Goal: Transaction & Acquisition: Register for event/course

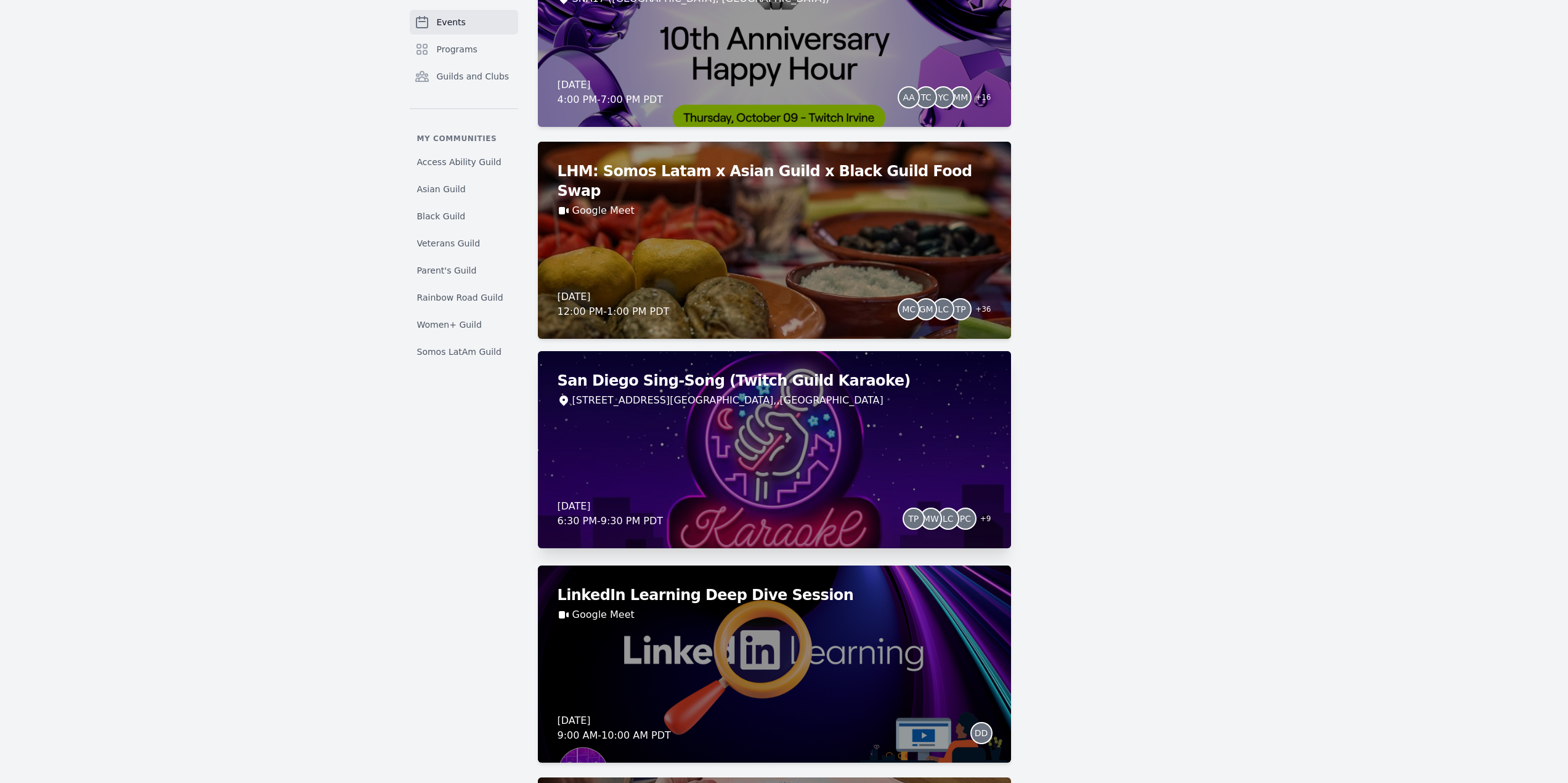
scroll to position [1910, 0]
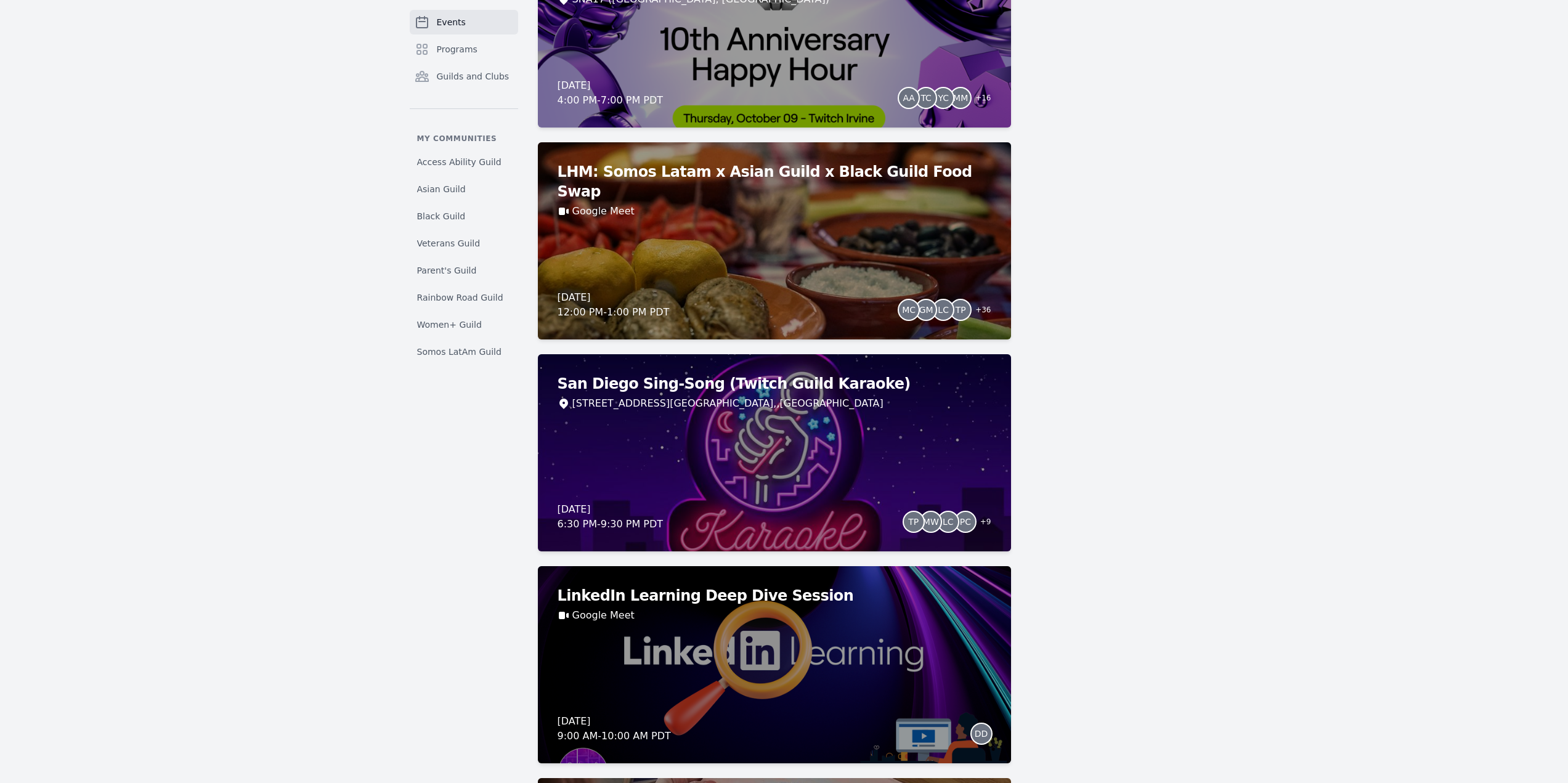
click at [787, 470] on div "San Diego Sing-Song (Twitch Guild Karaoke) [STREET_ADDRESS] [DATE] 6:30 PM - 9:…" at bounding box center [774, 453] width 473 height 197
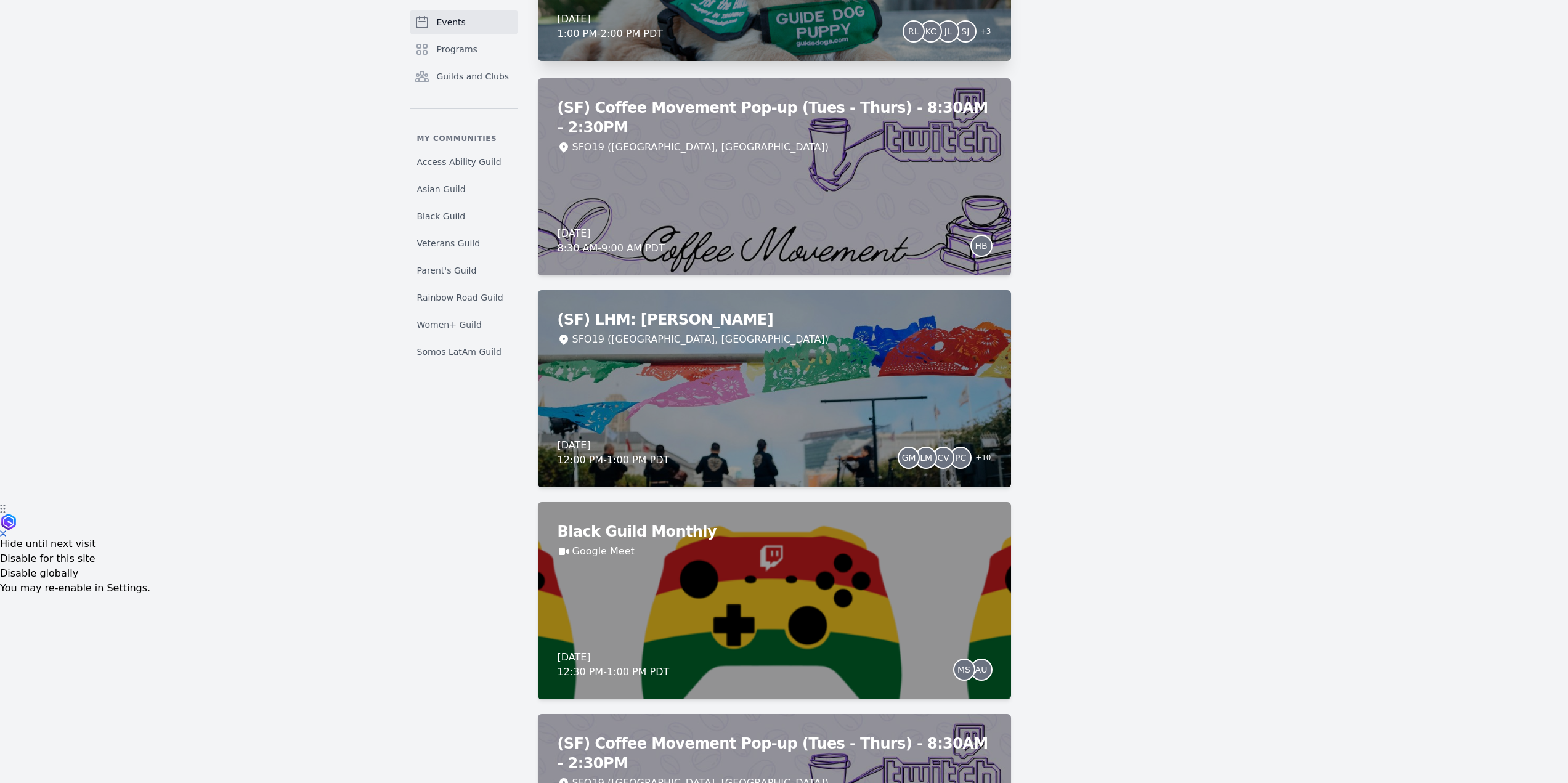
scroll to position [308, 0]
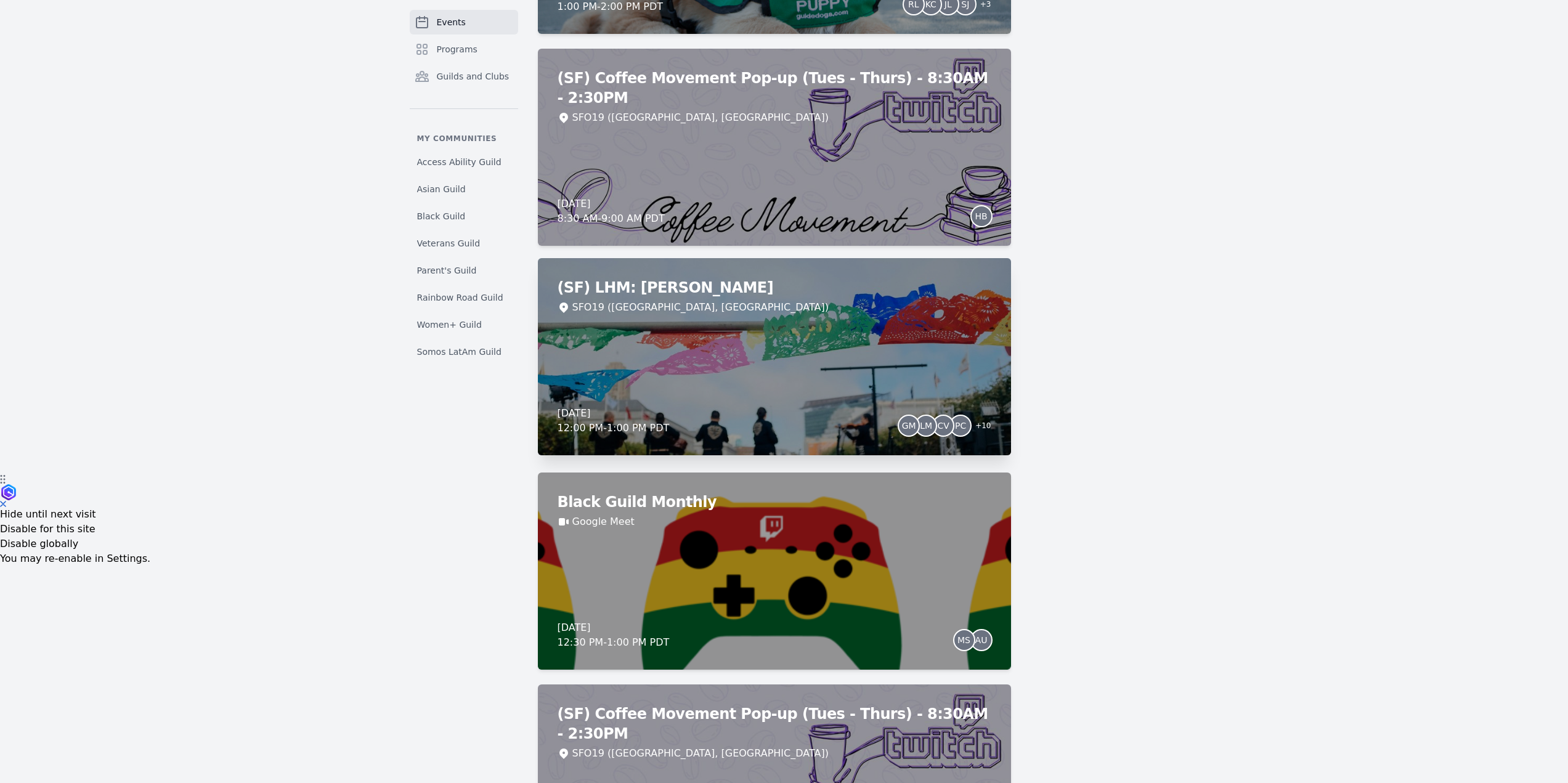
click at [777, 338] on div "(SF) LHM: Mariachi Lunch SFO19 (San Francisco, CA) Wednesday, October 8, 2025 1…" at bounding box center [774, 357] width 473 height 197
